Goal: Check status: Check status

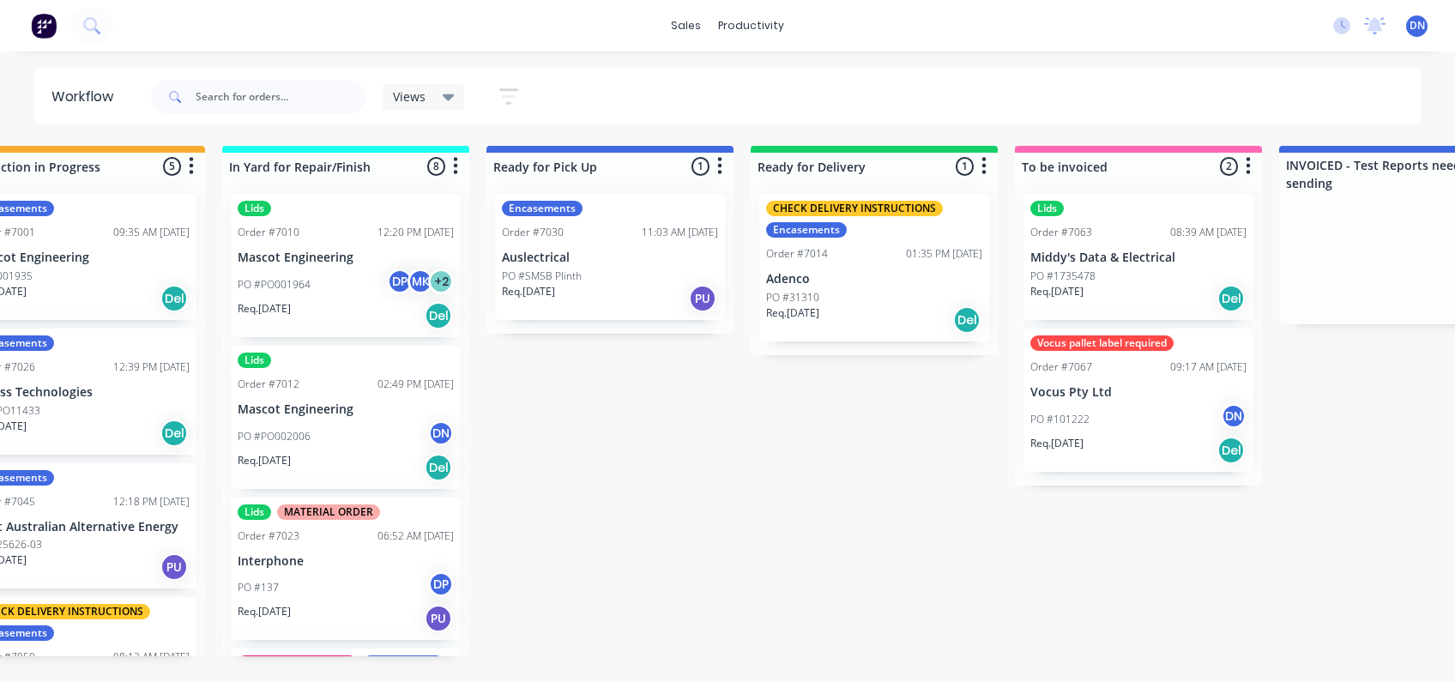
scroll to position [0, 872]
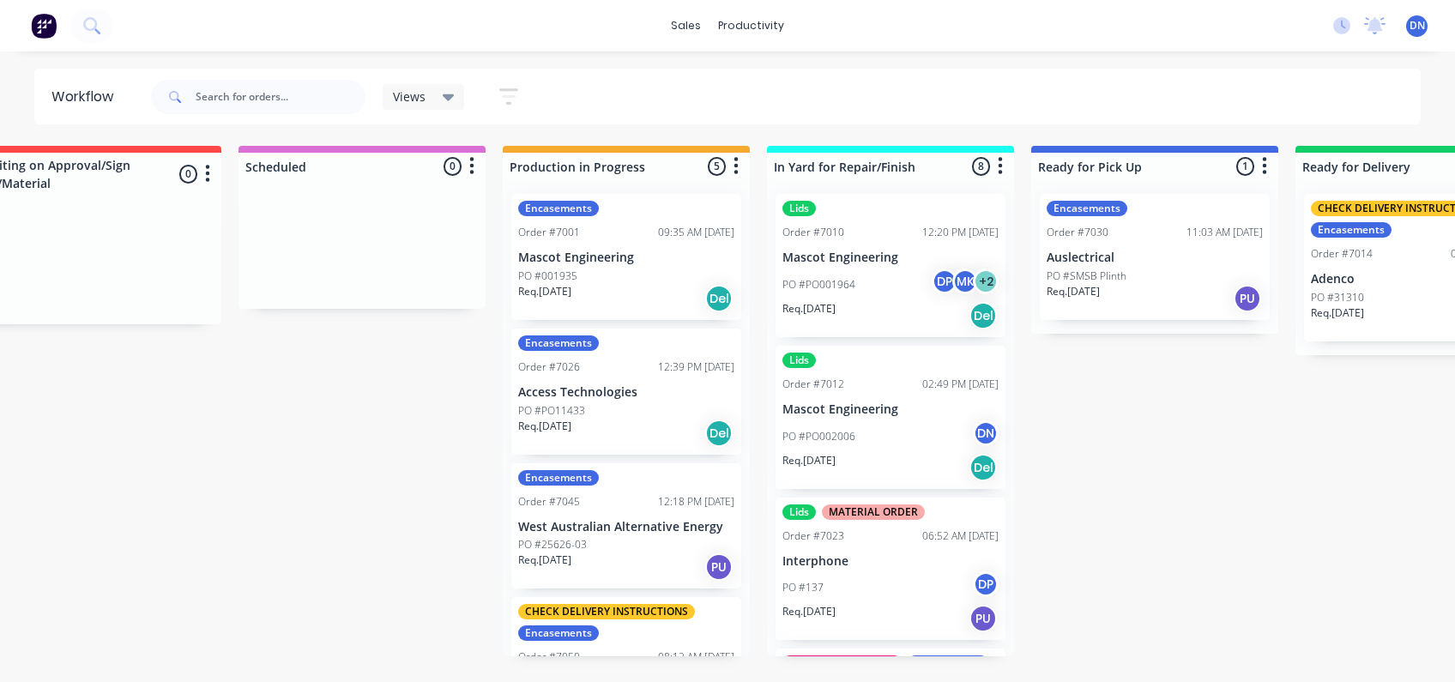
click at [508, 298] on div "Encasements Order #7001 09:35 AM [DATE] Mascot Engineering PO #001935 Req. [DAT…" at bounding box center [626, 418] width 247 height 476
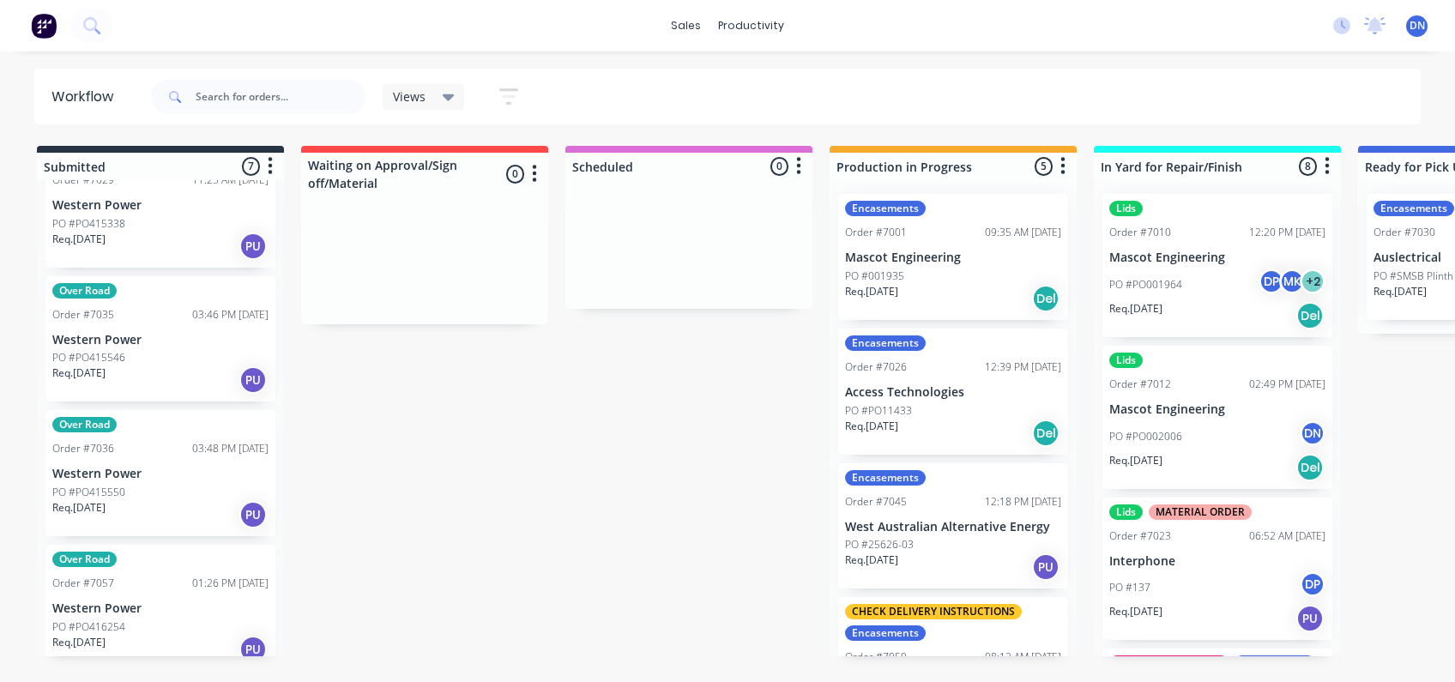
scroll to position [0, 0]
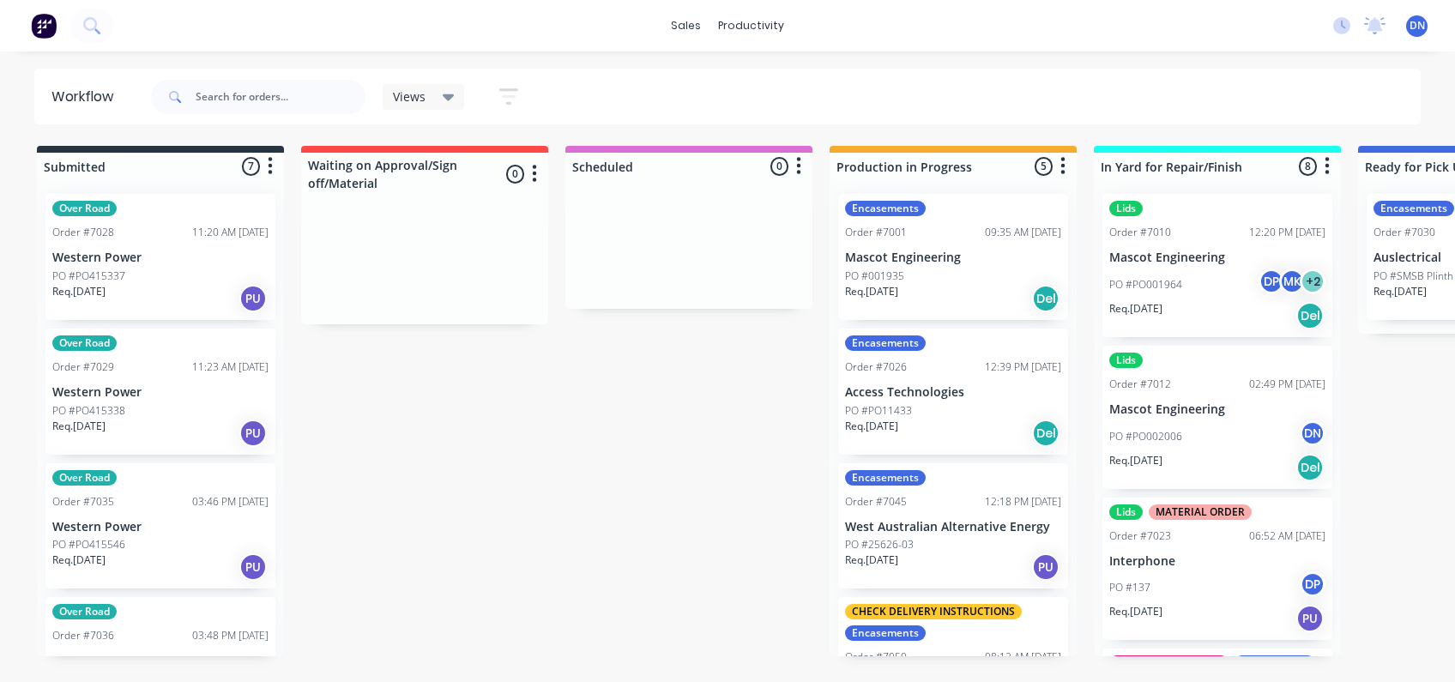
drag, startPoint x: 823, startPoint y: -119, endPoint x: 904, endPoint y: 419, distance: 544.2
click at [904, 419] on div "Encasements Order #7001 09:35 AM [DATE] Mascot Engineering PO #001935 Req. [DAT…" at bounding box center [953, 418] width 247 height 476
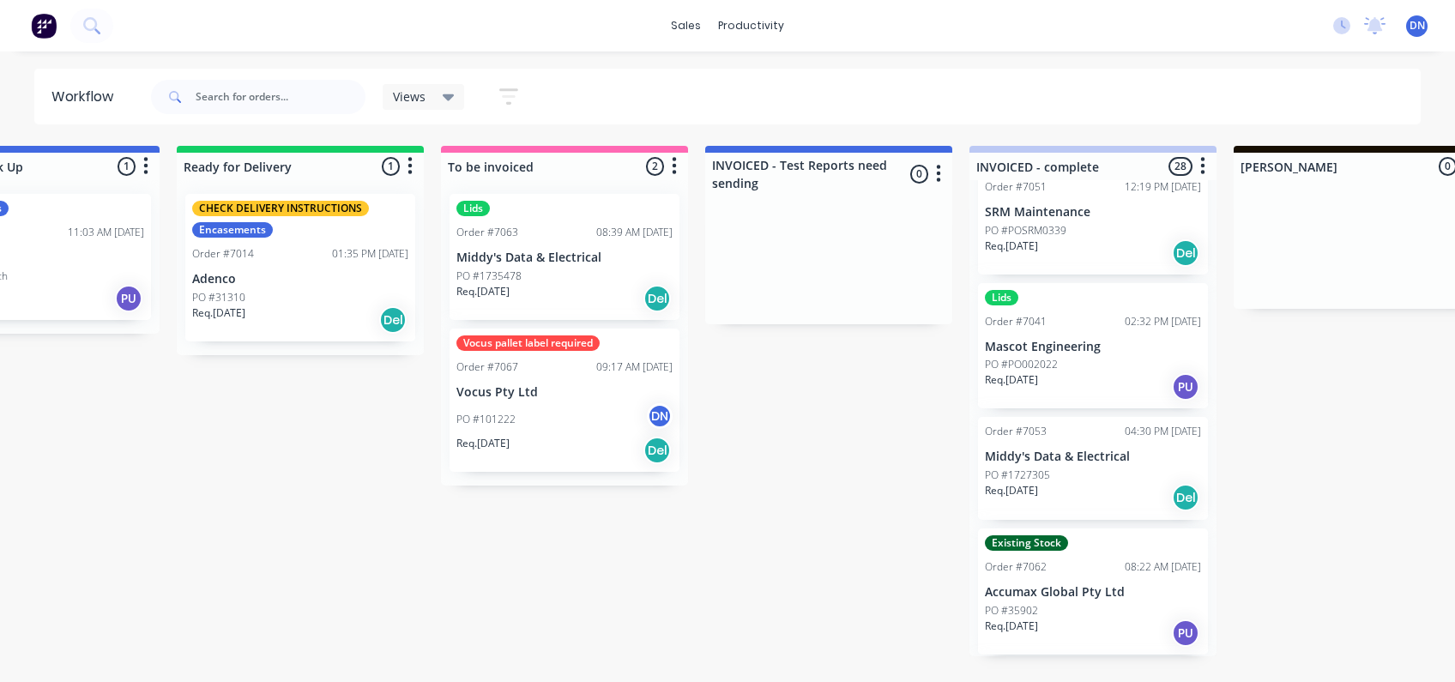
scroll to position [0, 1442]
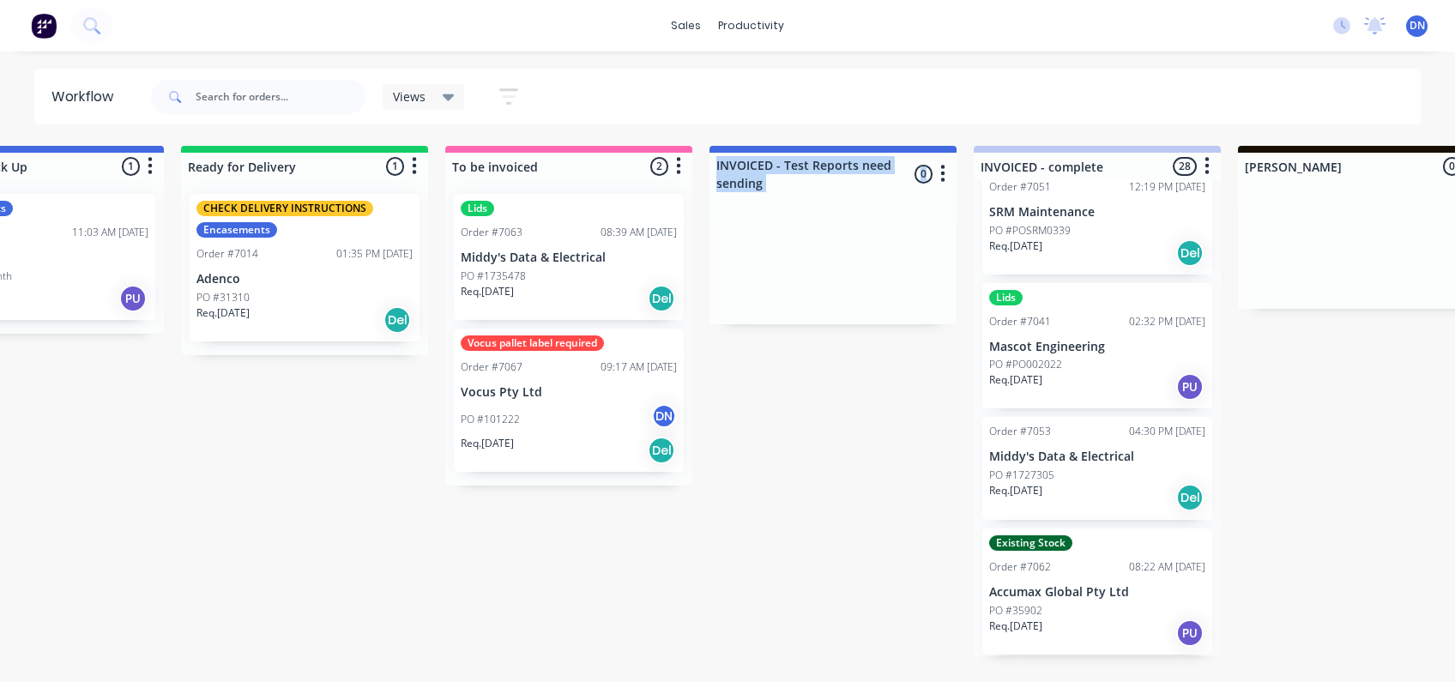
drag, startPoint x: 803, startPoint y: 172, endPoint x: 875, endPoint y: 398, distance: 237.7
click at [875, 398] on div "Submitted 7 Sort By Created date Required date Order number Customer name Most …" at bounding box center [225, 401] width 3359 height 511
click at [940, 168] on icon "button" at bounding box center [942, 173] width 5 height 21
click at [831, 523] on div "Submitted 7 Sort By Created date Required date Order number Customer name Most …" at bounding box center [225, 401] width 3359 height 511
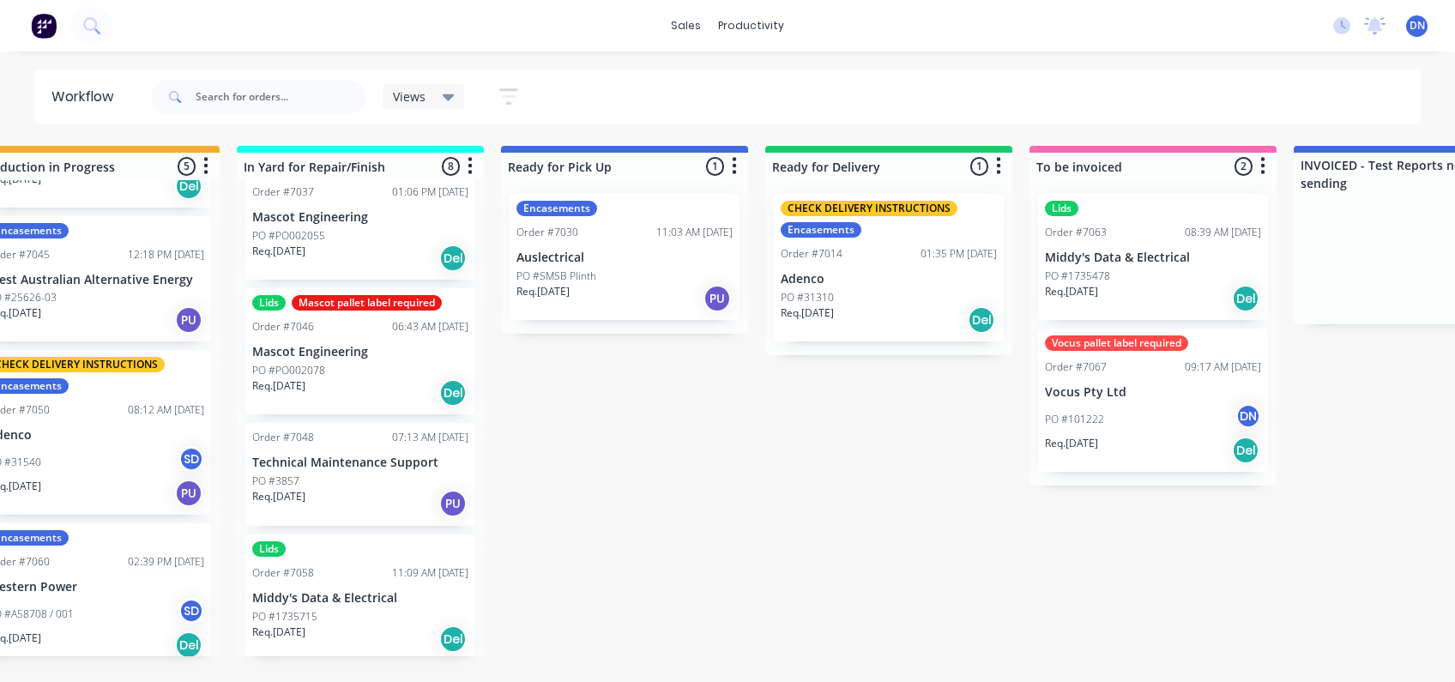
scroll to position [254, 0]
